Goal: Task Accomplishment & Management: Use online tool/utility

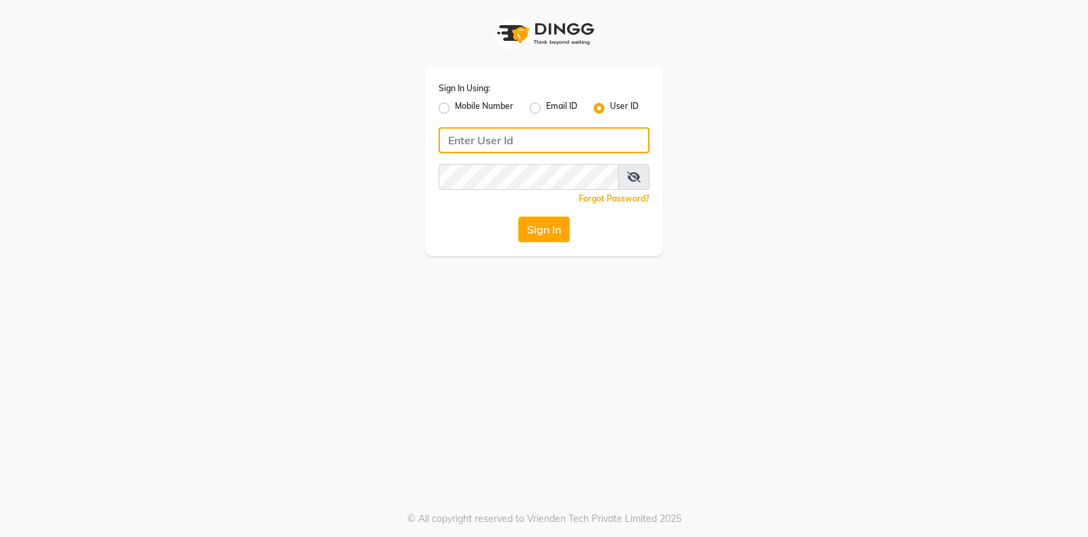
click at [488, 134] on input "Username" at bounding box center [544, 140] width 211 height 26
type input "Exhale7"
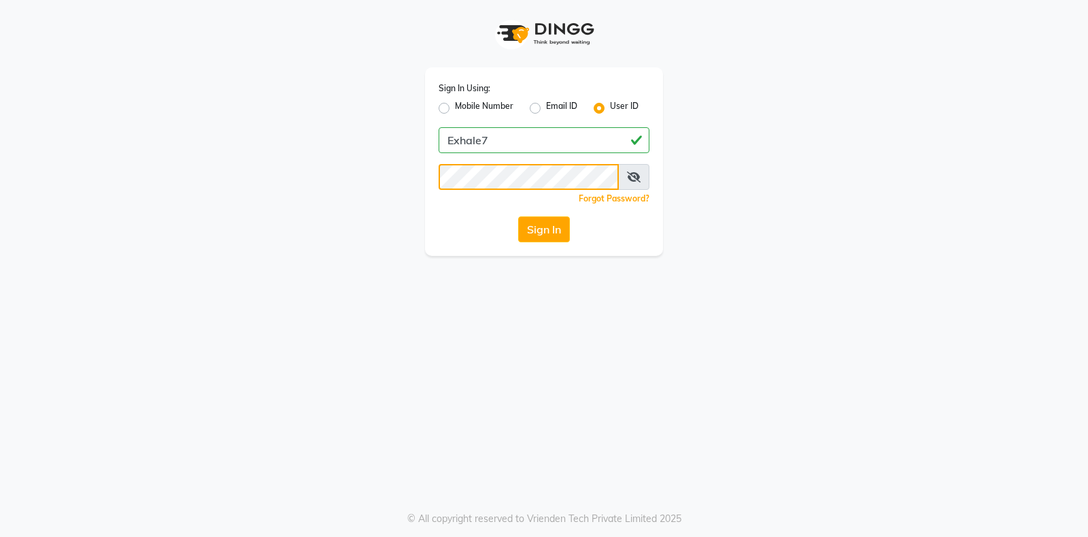
click at [518, 216] on button "Sign In" at bounding box center [544, 229] width 52 height 26
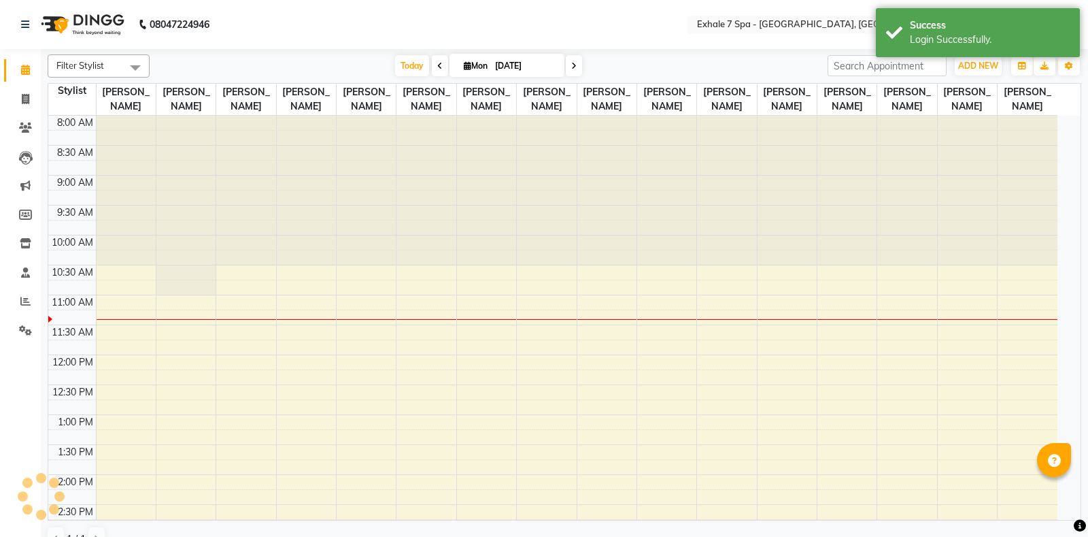
select select "en"
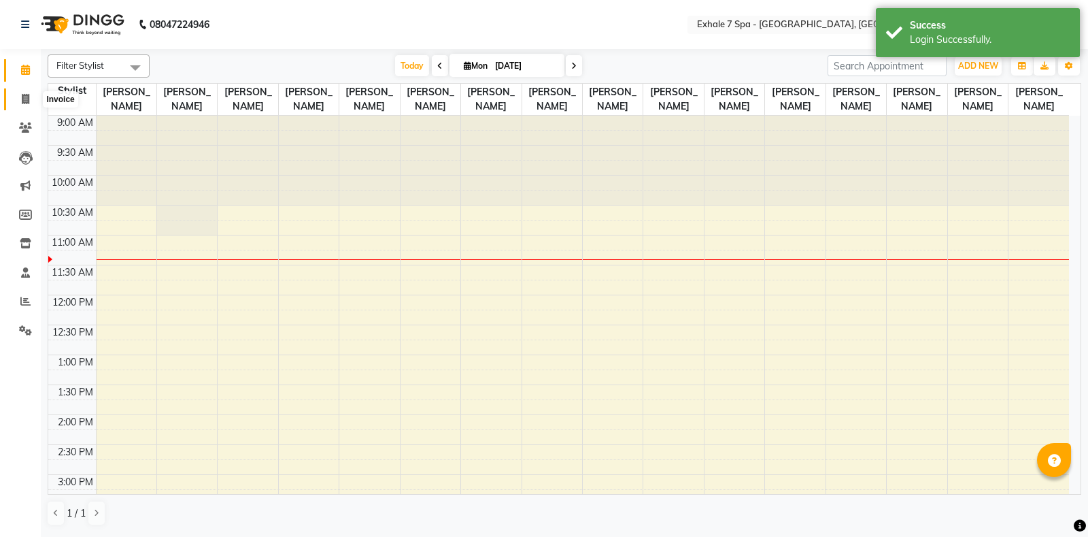
click at [24, 99] on icon at bounding box center [25, 99] width 7 height 10
select select "service"
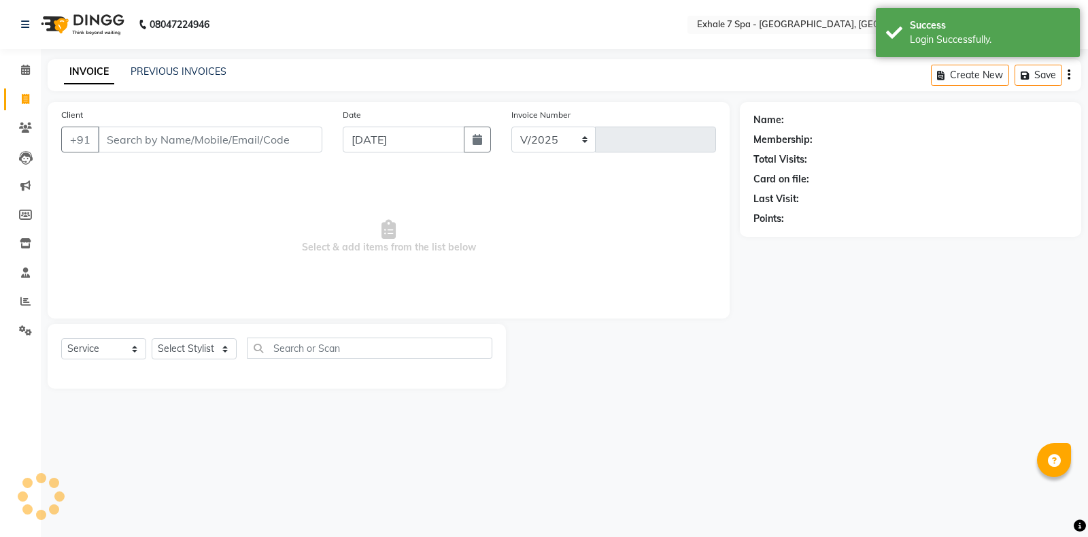
select select "4480"
type input "1538"
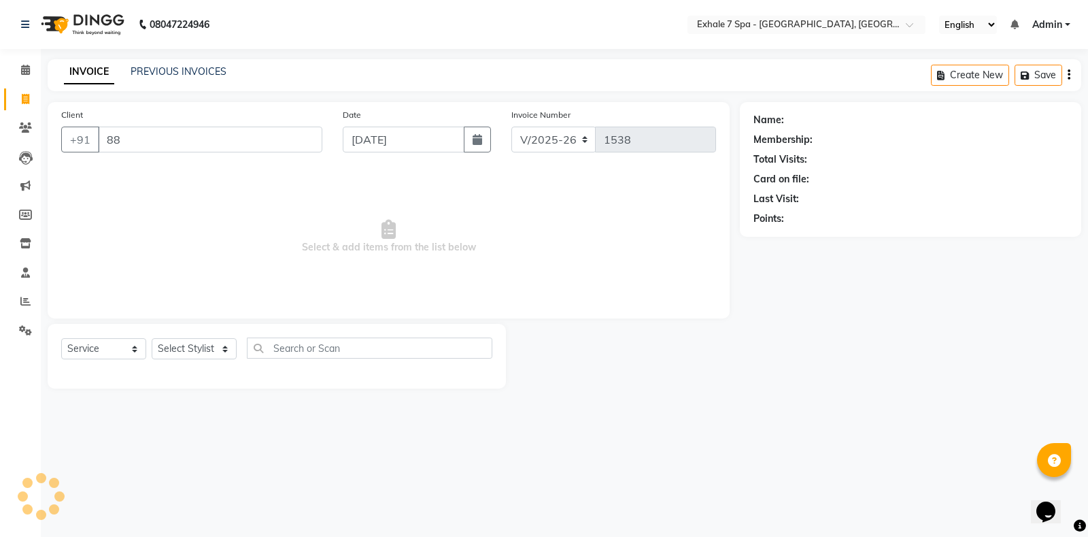
type input "8"
type input "8871970987"
click at [269, 131] on button "Add Client" at bounding box center [287, 140] width 70 height 26
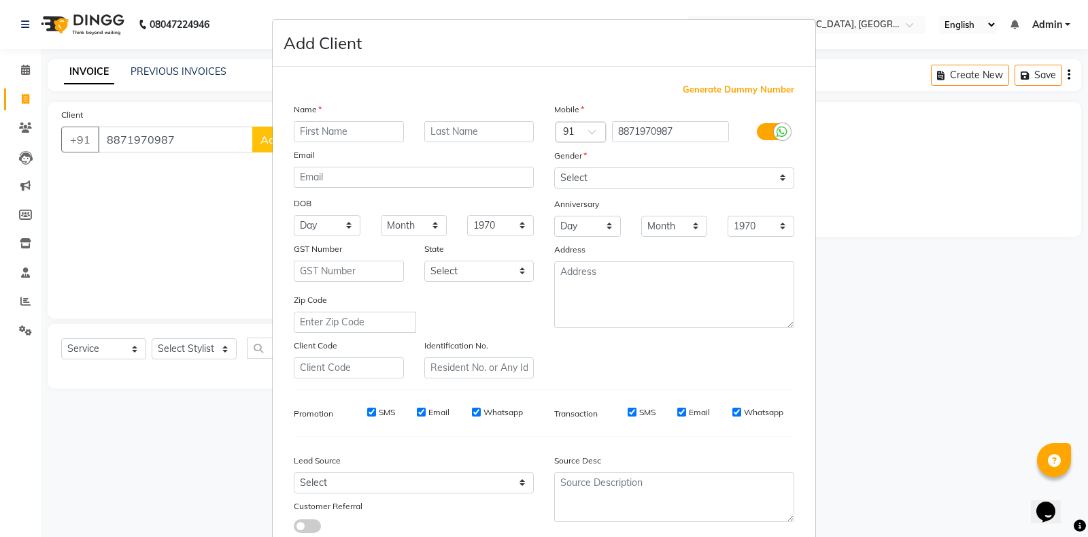
click at [320, 126] on input "text" at bounding box center [349, 131] width 110 height 21
type input "Anuj"
click at [777, 176] on select "Select [DEMOGRAPHIC_DATA] [DEMOGRAPHIC_DATA] Other Prefer Not To Say" at bounding box center [674, 177] width 240 height 21
select select "[DEMOGRAPHIC_DATA]"
click at [554, 167] on select "Select [DEMOGRAPHIC_DATA] [DEMOGRAPHIC_DATA] Other Prefer Not To Say" at bounding box center [674, 177] width 240 height 21
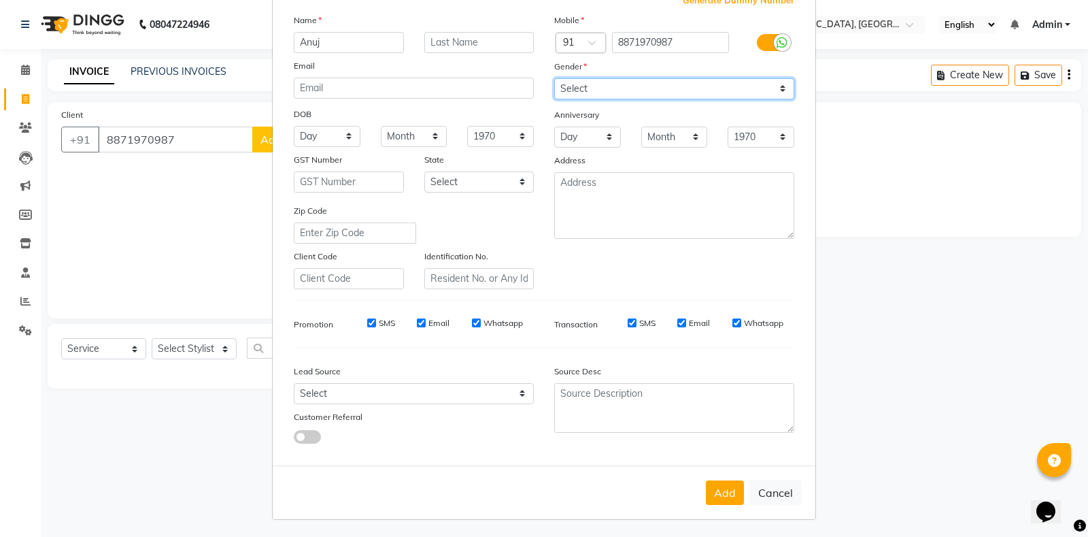
scroll to position [91, 0]
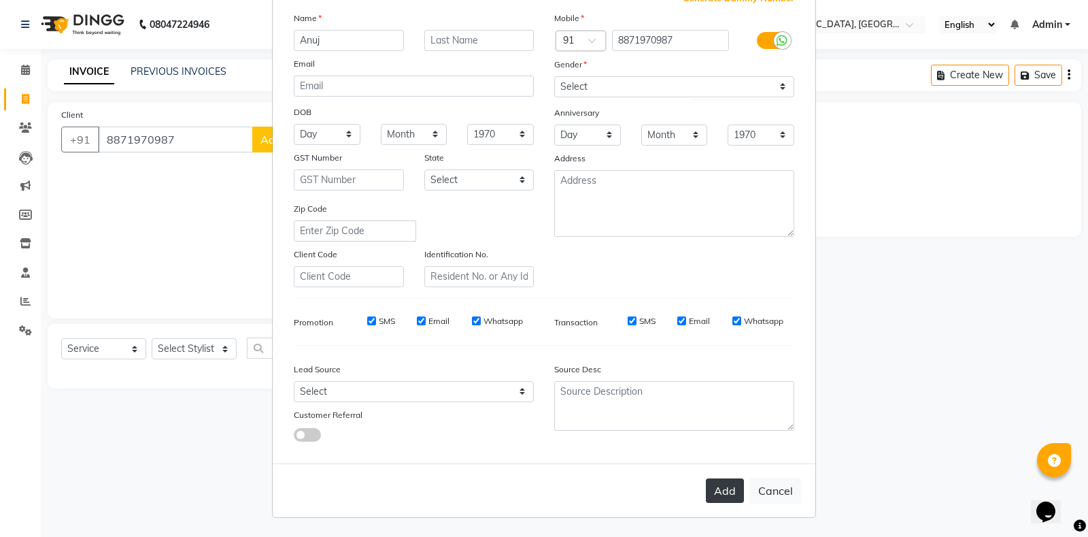
click at [720, 484] on button "Add" at bounding box center [725, 490] width 38 height 24
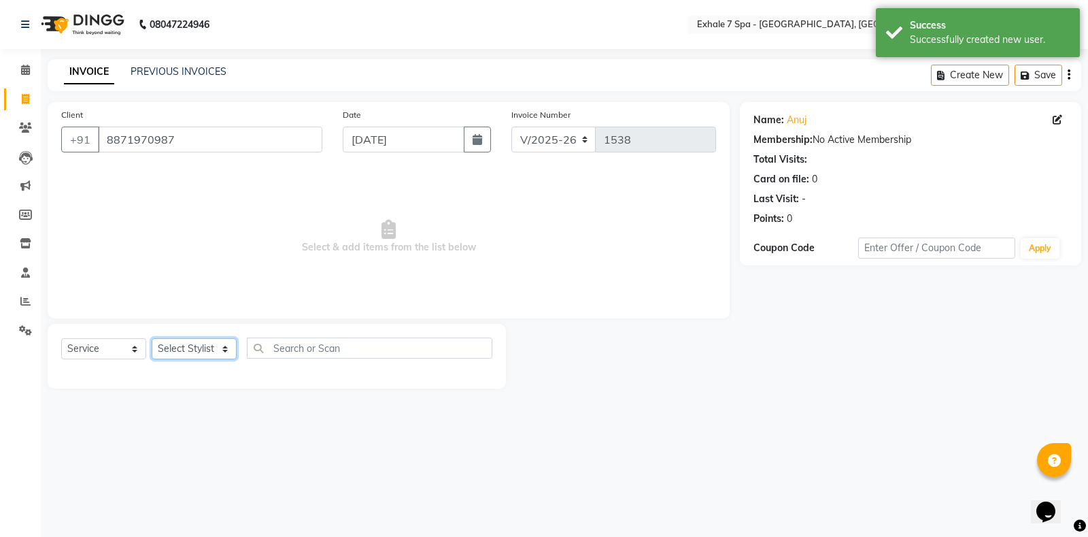
click at [225, 352] on select "Select Stylist [PERSON_NAME] [PERSON_NAME] Faraheem [PERSON_NAME] [PERSON_NAME]…" at bounding box center [194, 348] width 85 height 21
select select "71278"
click at [152, 338] on select "Select Stylist [PERSON_NAME] [PERSON_NAME] Faraheem [PERSON_NAME] [PERSON_NAME]…" at bounding box center [194, 348] width 85 height 21
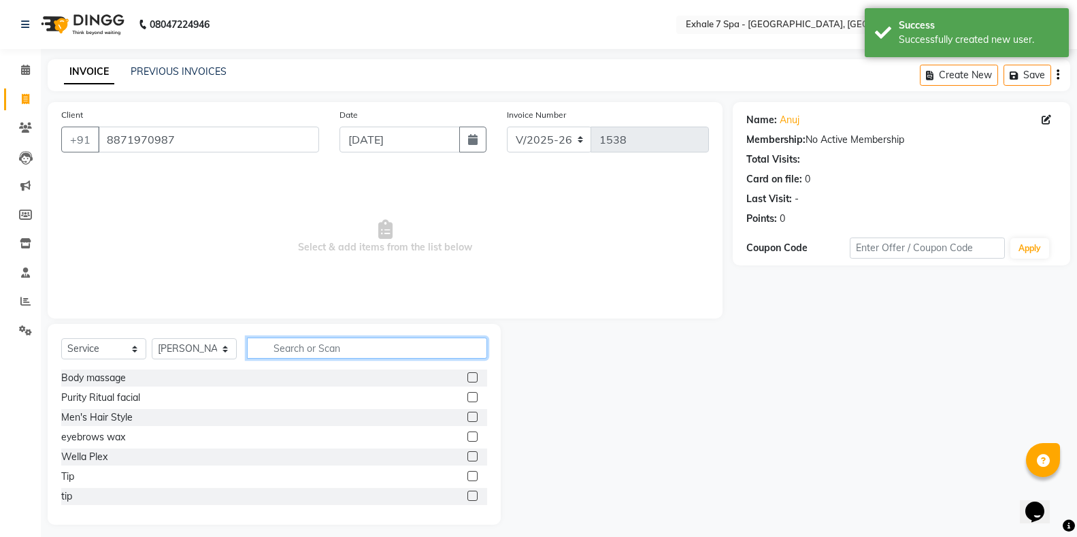
click at [278, 348] on input "text" at bounding box center [367, 347] width 240 height 21
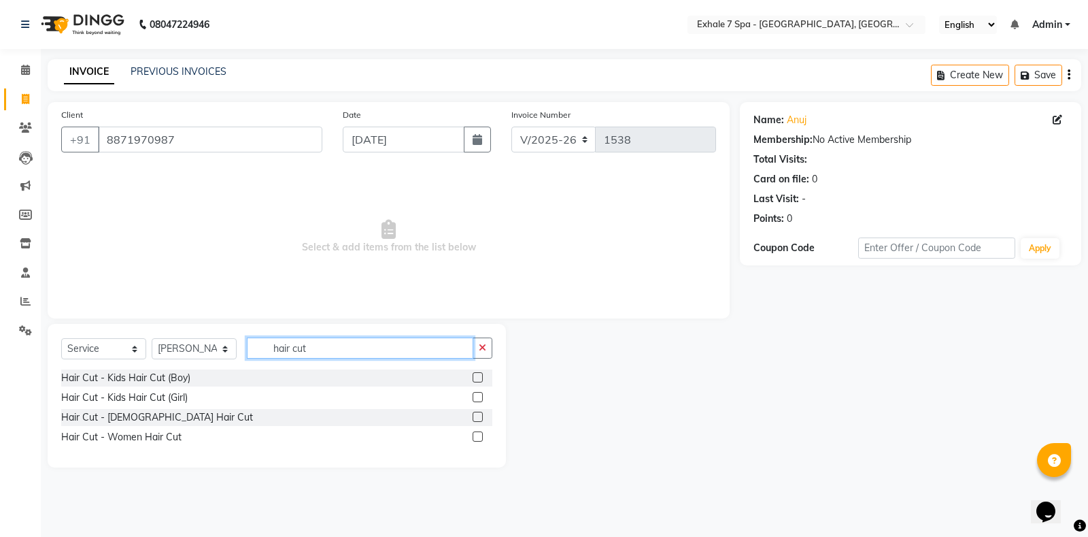
type input "hair cut"
click at [474, 413] on label at bounding box center [478, 417] width 10 height 10
click at [474, 413] on input "checkbox" at bounding box center [477, 417] width 9 height 9
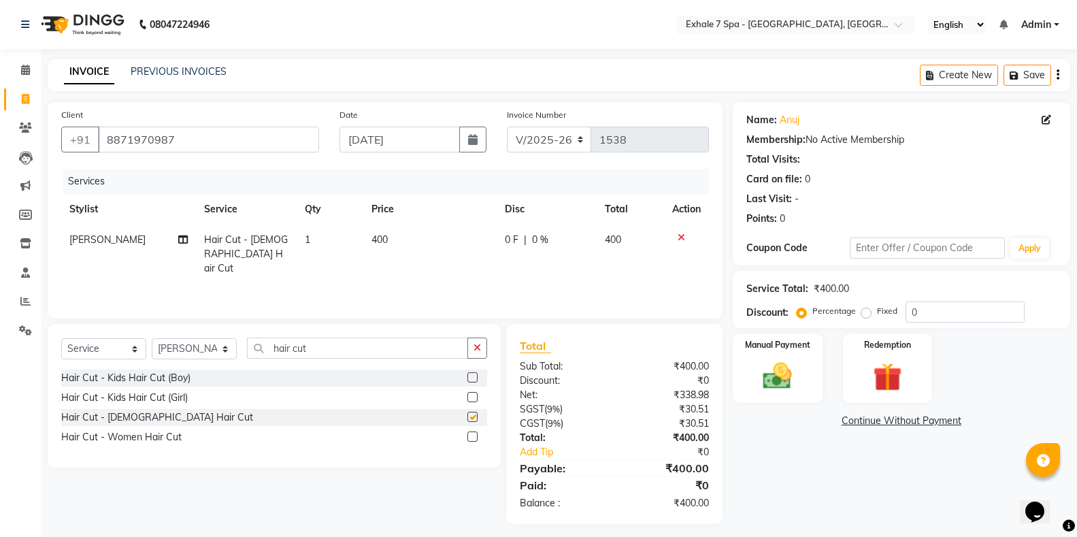
checkbox input "false"
click at [1025, 82] on button "Save" at bounding box center [1027, 75] width 48 height 21
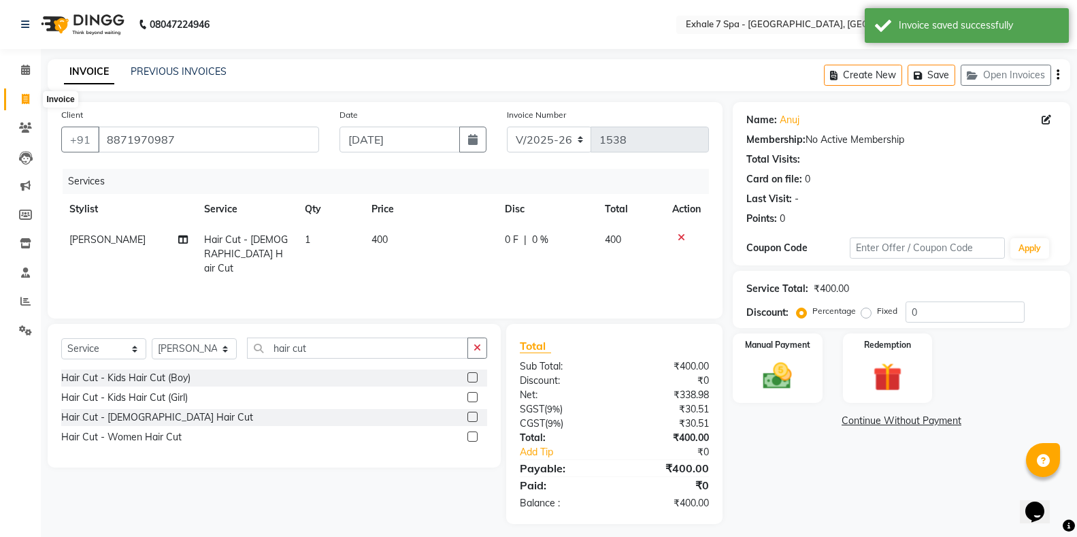
click at [23, 99] on icon at bounding box center [25, 99] width 7 height 10
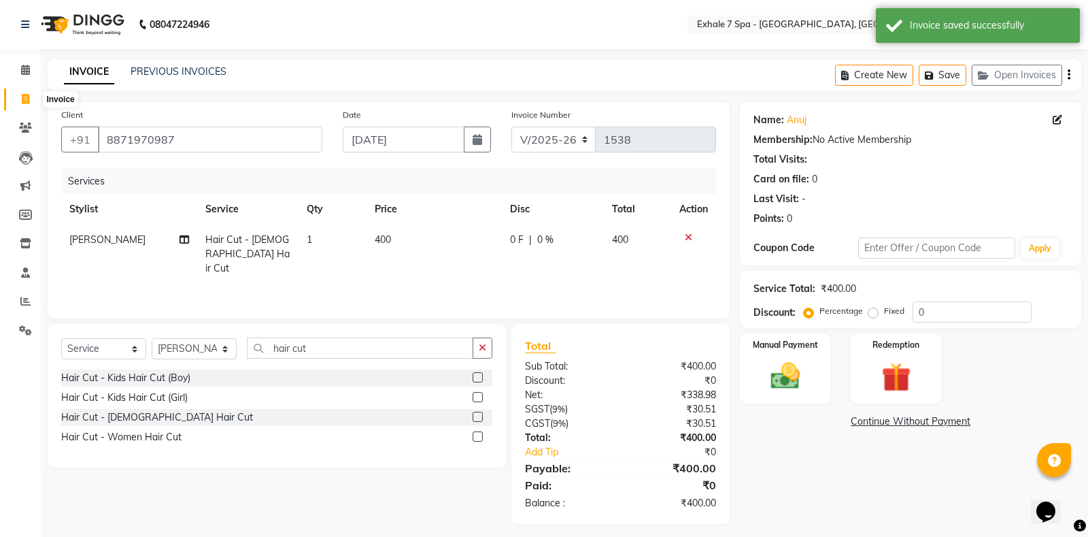
select select "service"
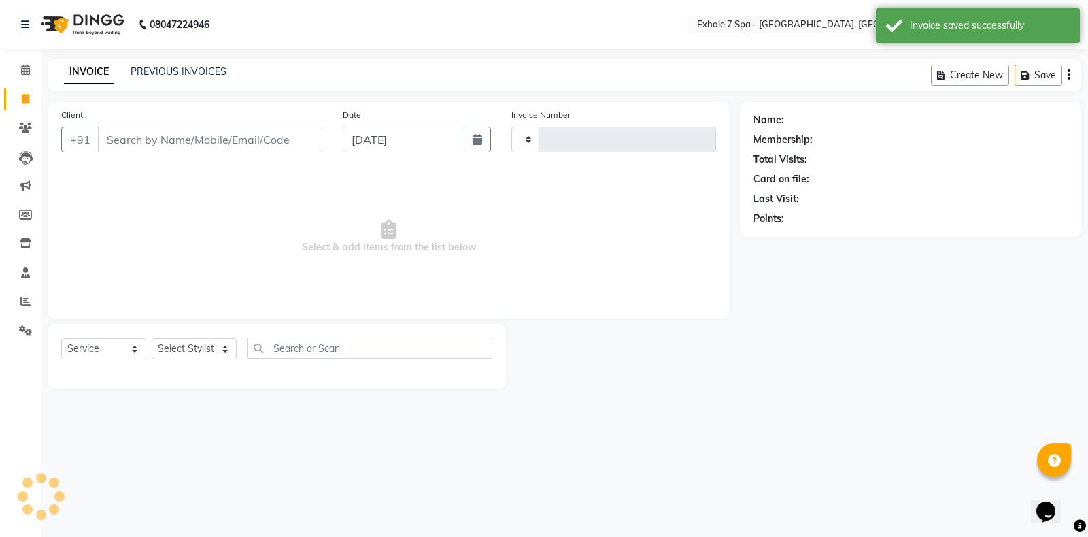
type input "1538"
select select "4480"
click at [1067, 341] on div "Name: Membership: Total Visits: Card on file: Last Visit: Points:" at bounding box center [916, 245] width 352 height 286
